Goal: Check status: Check status

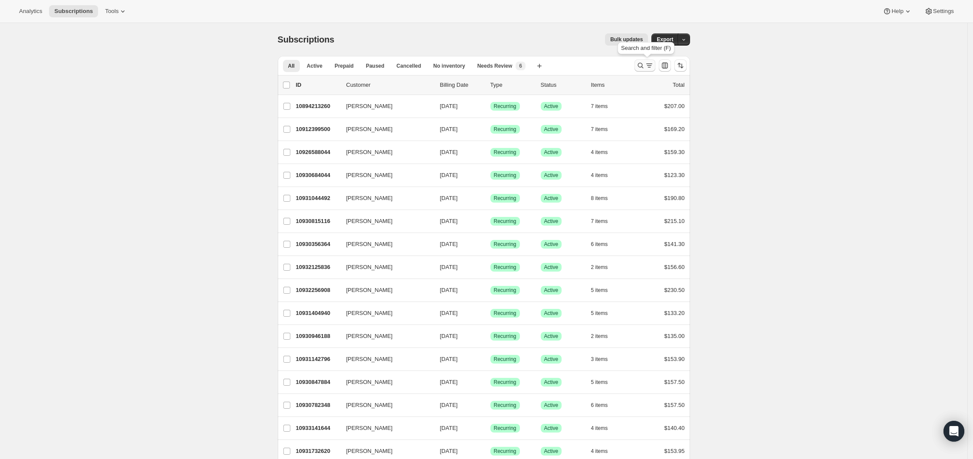
click at [641, 69] on icon "Search and filter results" at bounding box center [640, 65] width 9 height 9
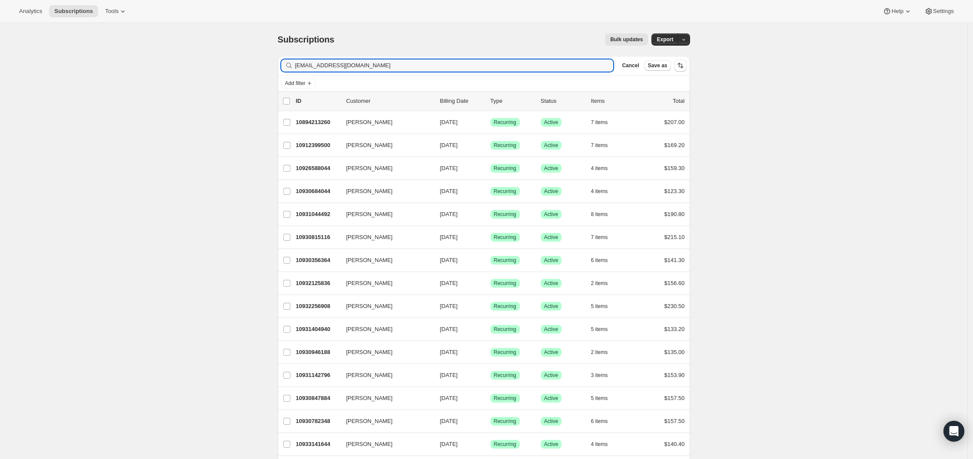
type input "[EMAIL_ADDRESS][DOMAIN_NAME]"
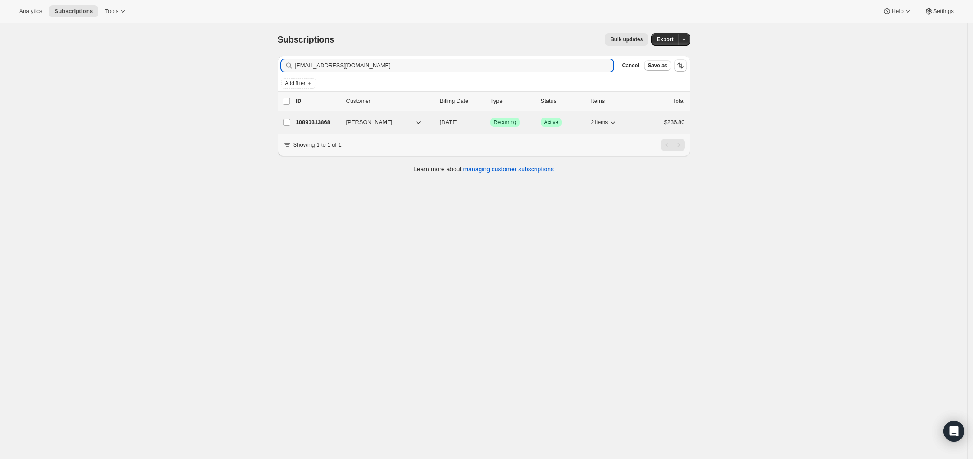
click at [328, 122] on p "10890313868" at bounding box center [317, 122] width 43 height 9
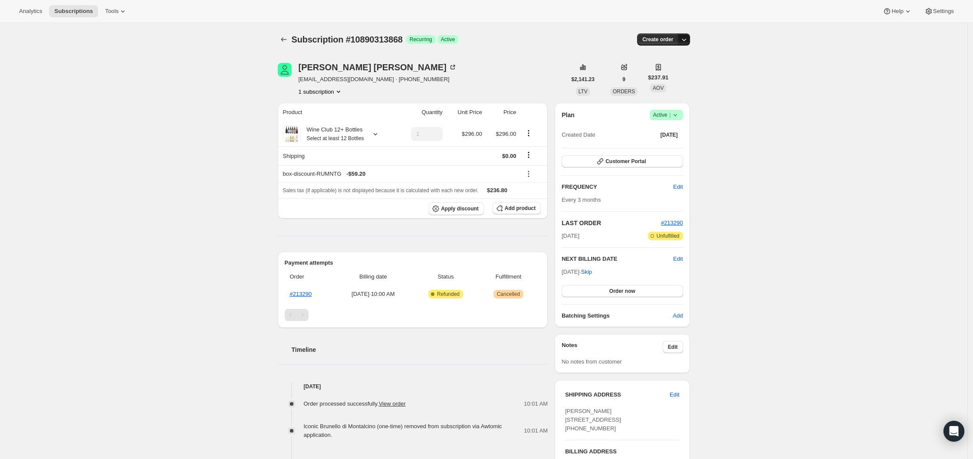
click at [688, 42] on icon "button" at bounding box center [684, 39] width 9 height 9
click at [196, 139] on div "Subscription #10890313868. This page is ready Subscription #10890313868 Success…" at bounding box center [483, 332] width 967 height 619
click at [332, 92] on button "1 subscription" at bounding box center [321, 91] width 44 height 9
click at [228, 109] on div "Subscription #10890313868. This page is ready Subscription #10890313868 Success…" at bounding box center [483, 332] width 967 height 619
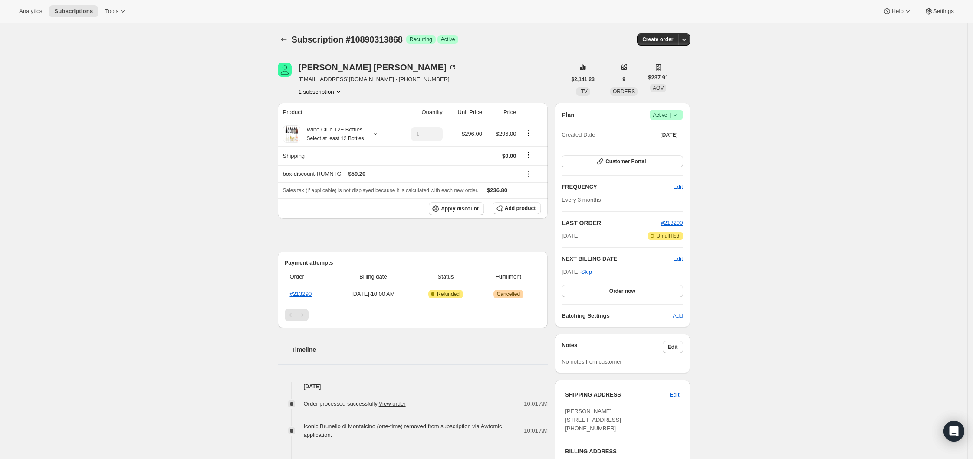
click at [360, 77] on span "[EMAIL_ADDRESS][DOMAIN_NAME] · [PHONE_NUMBER]" at bounding box center [378, 79] width 158 height 9
click at [370, 78] on span "[EMAIL_ADDRESS][DOMAIN_NAME] · [PHONE_NUMBER]" at bounding box center [378, 79] width 158 height 9
click at [451, 69] on icon at bounding box center [453, 67] width 4 height 4
